Goal: Task Accomplishment & Management: Use online tool/utility

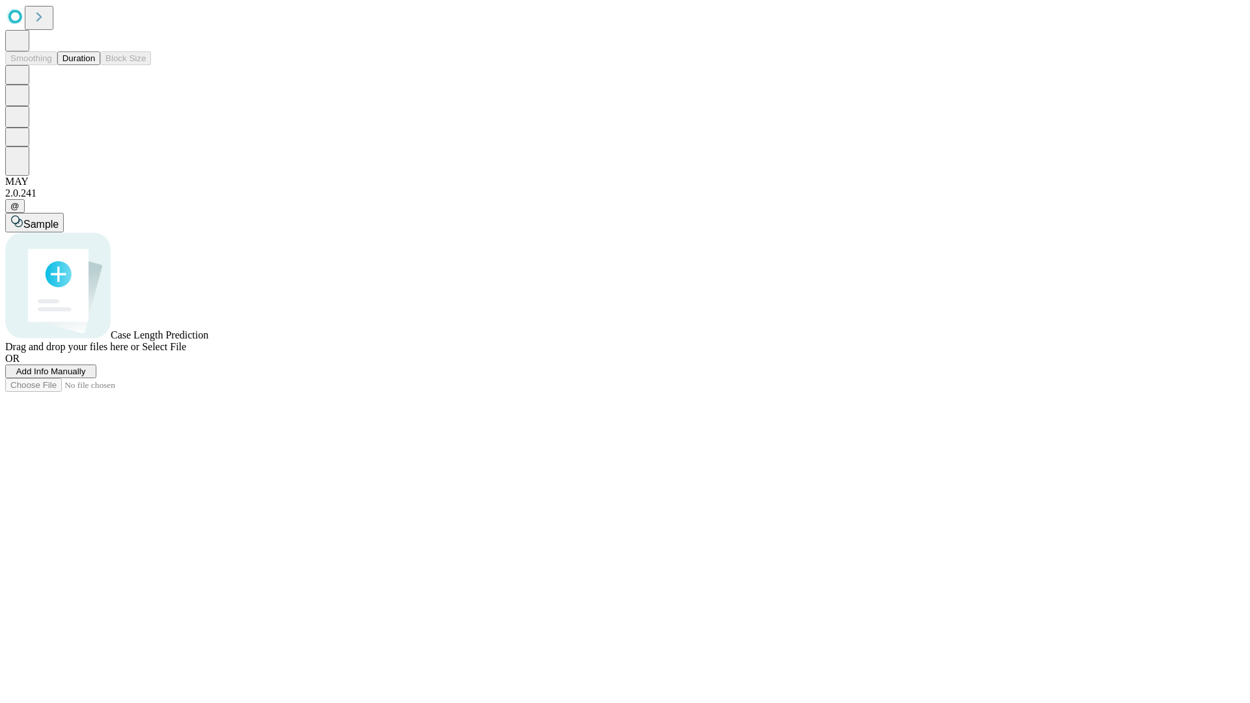
click at [95, 65] on button "Duration" at bounding box center [78, 58] width 43 height 14
click at [86, 376] on span "Add Info Manually" at bounding box center [51, 372] width 70 height 10
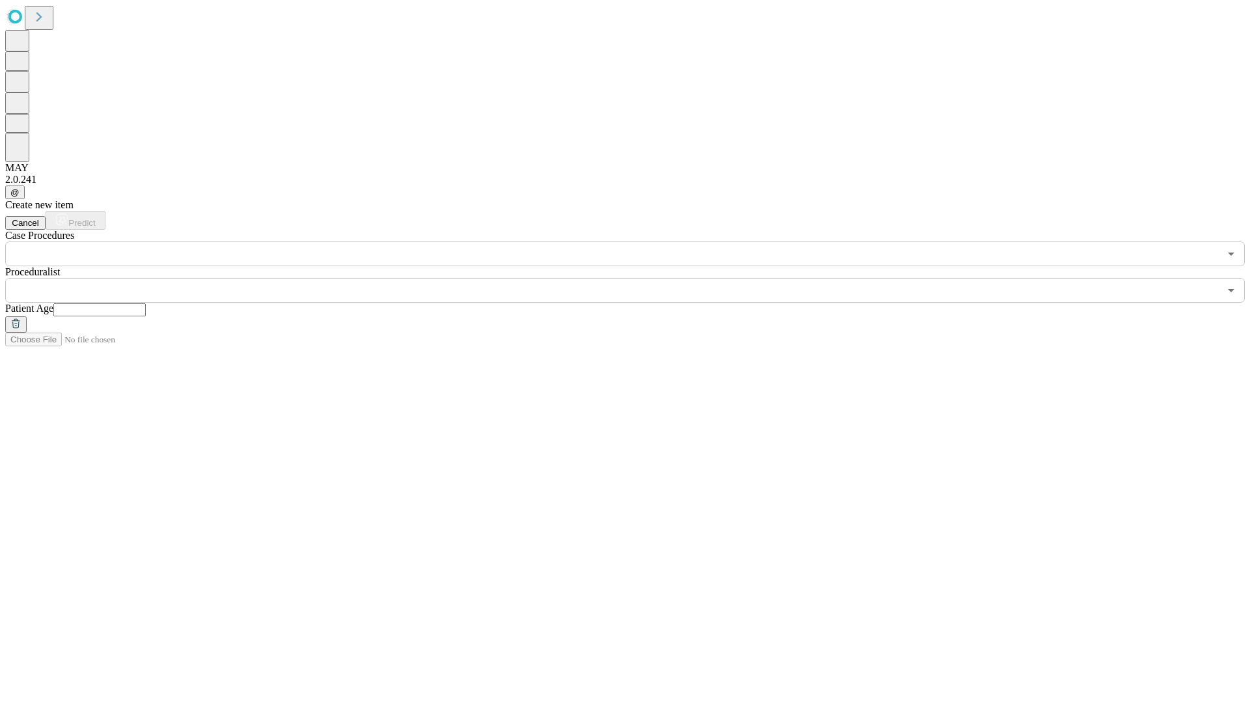
click at [146, 303] on input "text" at bounding box center [99, 309] width 92 height 13
type input "**"
click at [634, 278] on input "text" at bounding box center [612, 290] width 1214 height 25
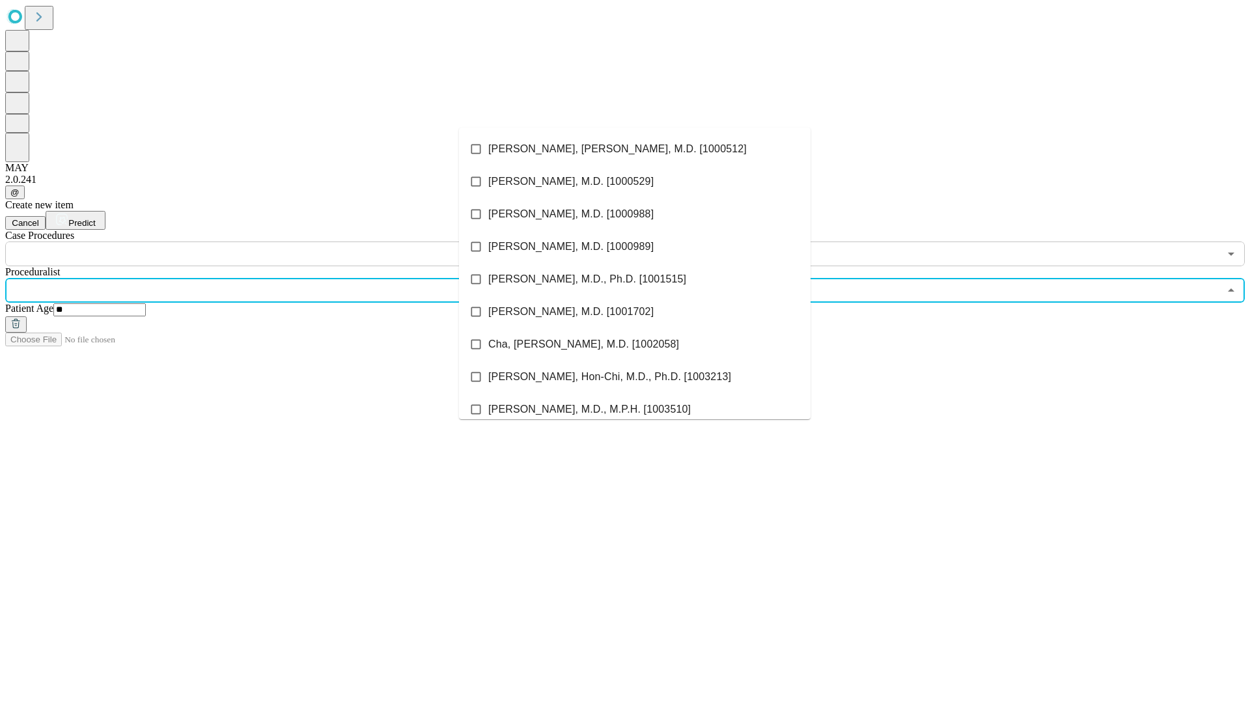
click at [635, 149] on li "[PERSON_NAME], [PERSON_NAME], M.D. [1000512]" at bounding box center [635, 149] width 352 height 33
click at [273, 242] on input "text" at bounding box center [612, 254] width 1214 height 25
